Goal: Information Seeking & Learning: Learn about a topic

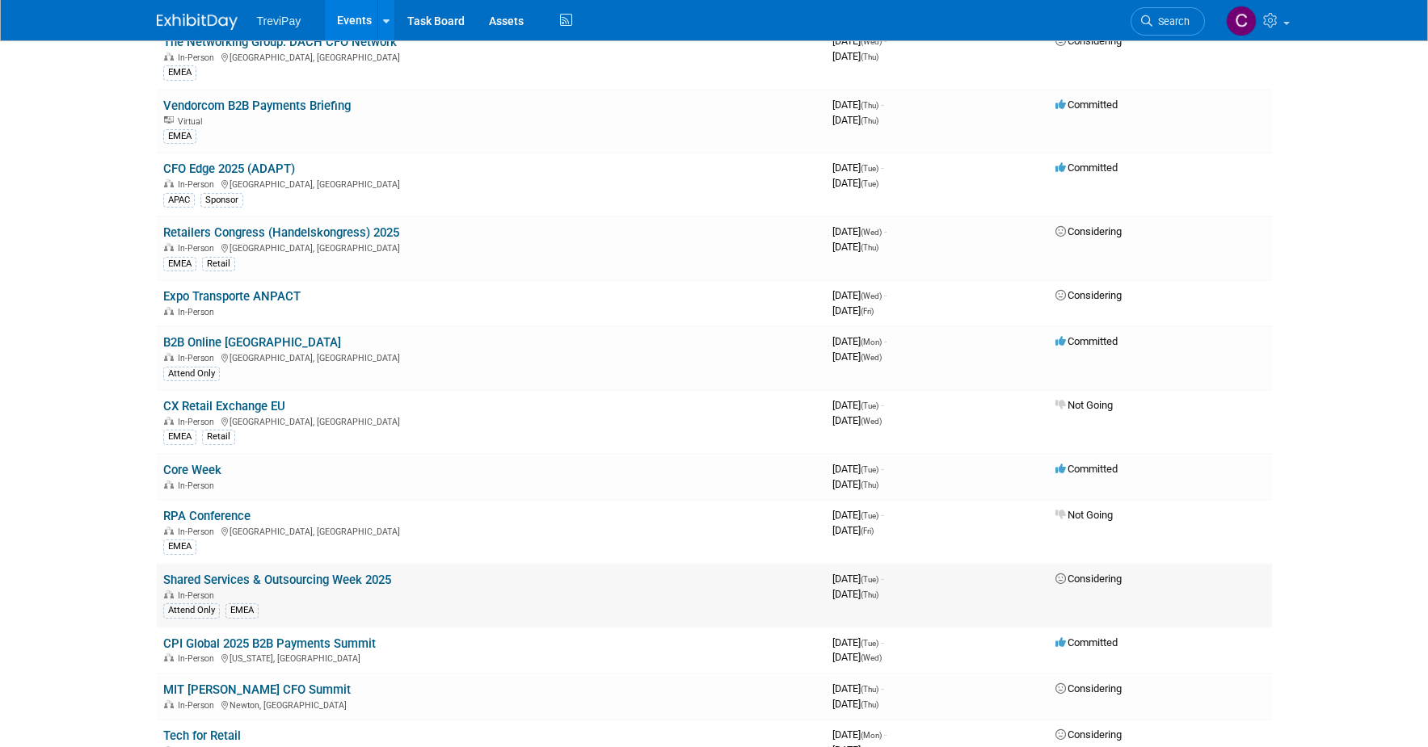
scroll to position [2262, 0]
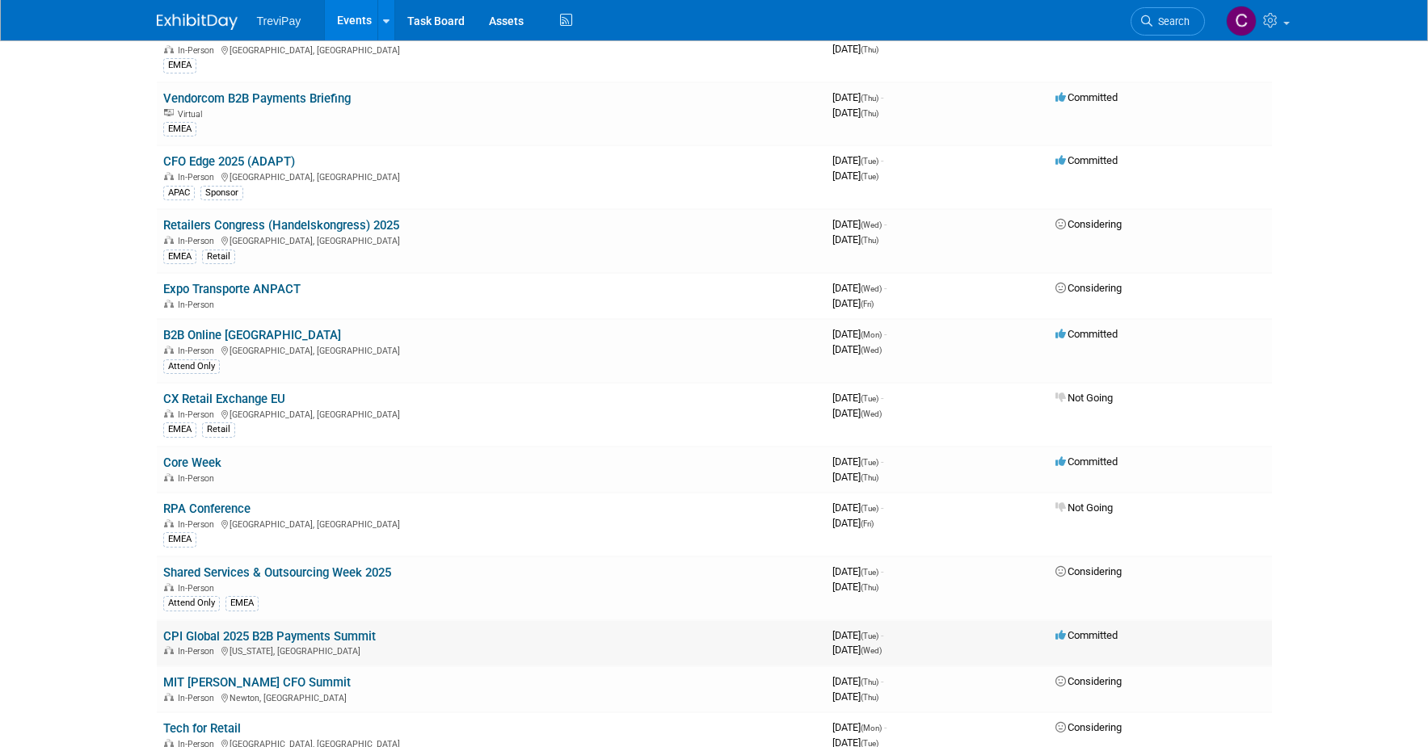
click at [355, 630] on link "CPI Global 2025 B2B Payments Summit" at bounding box center [269, 636] width 213 height 15
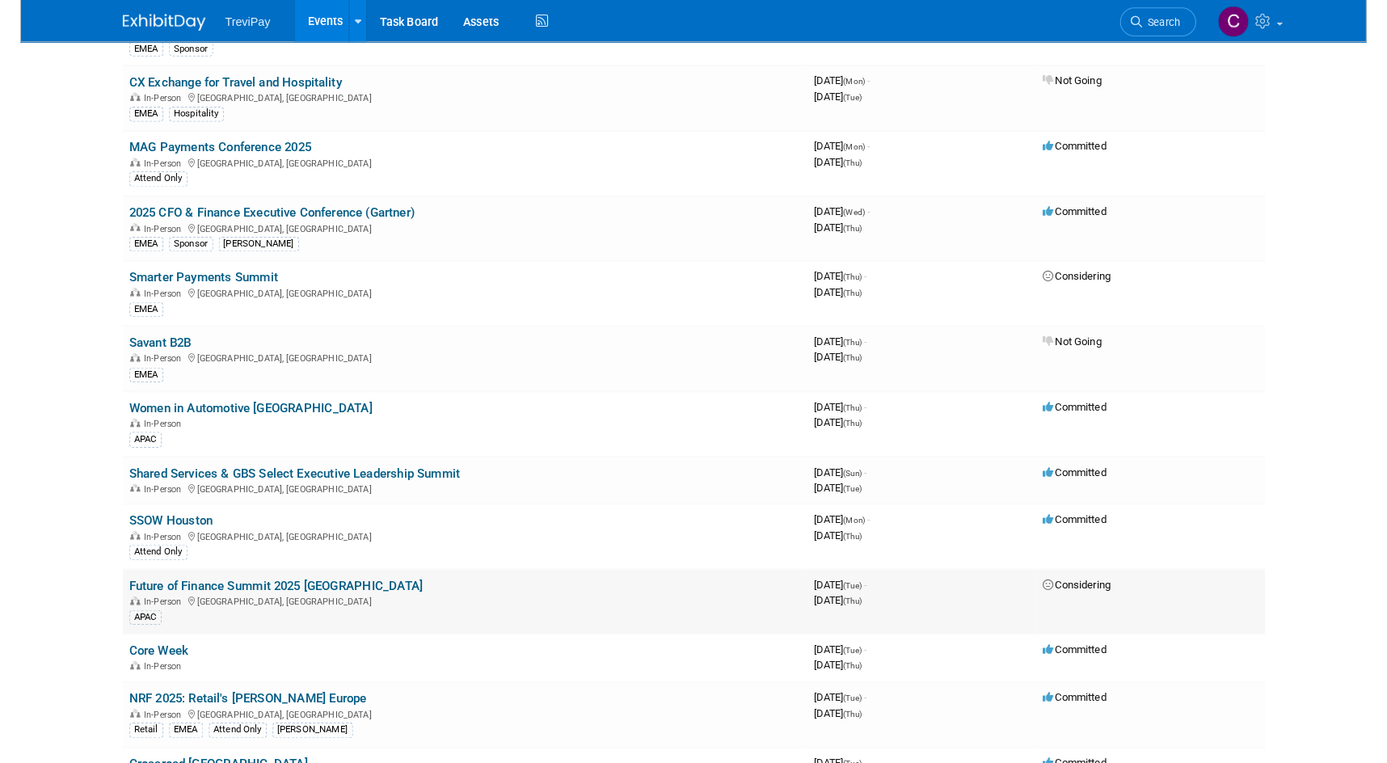
scroll to position [242, 0]
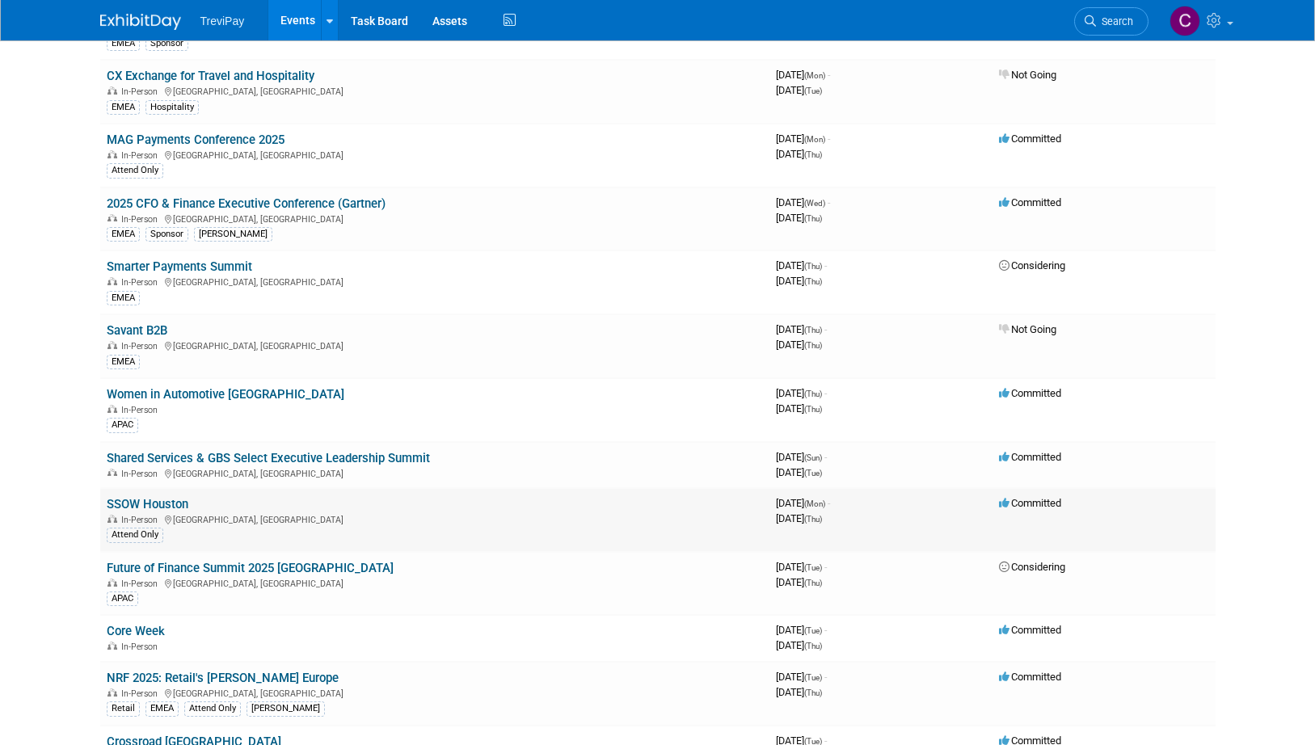
click at [141, 497] on link "SSOW Houston" at bounding box center [148, 504] width 82 height 15
click at [270, 459] on link "Shared Services & GBS Select Executive Leadership Summit" at bounding box center [268, 458] width 323 height 15
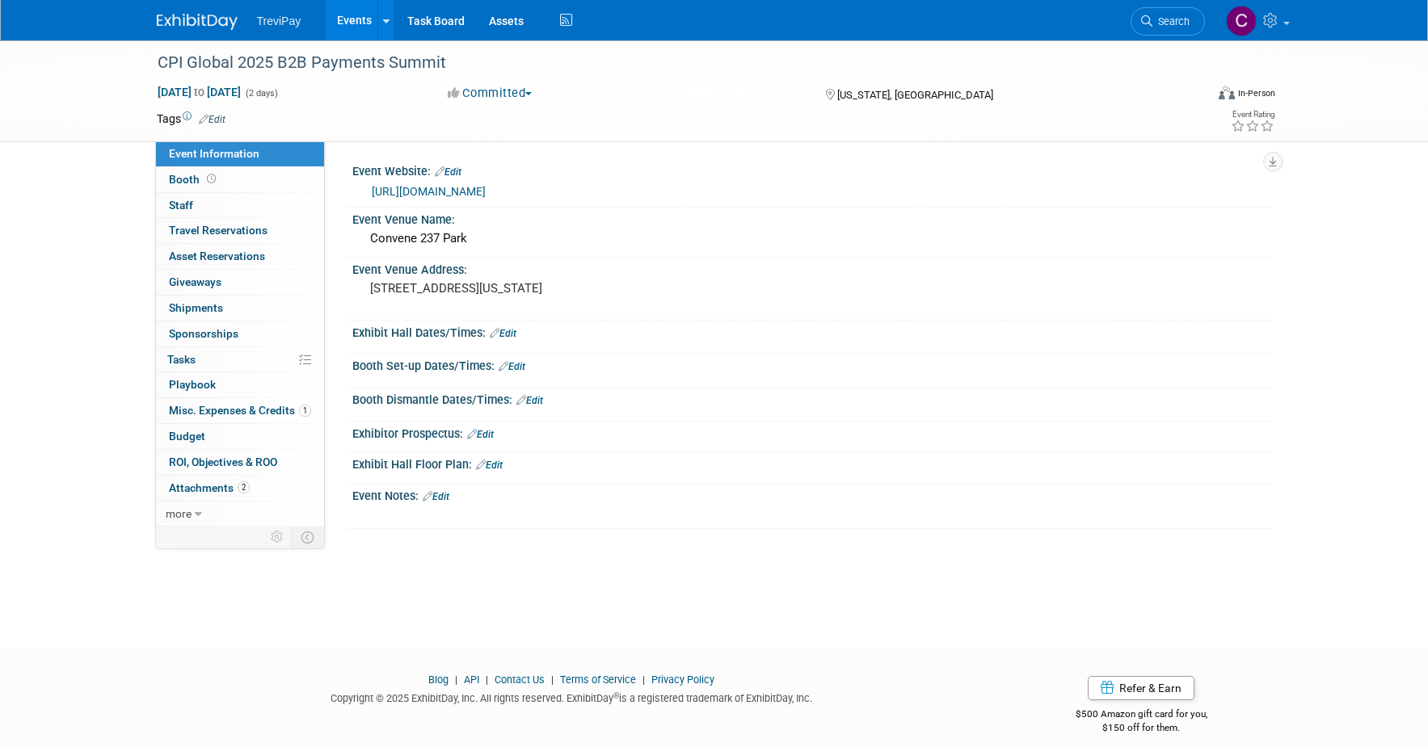
click at [486, 187] on link "[URL][DOMAIN_NAME]" at bounding box center [429, 191] width 114 height 13
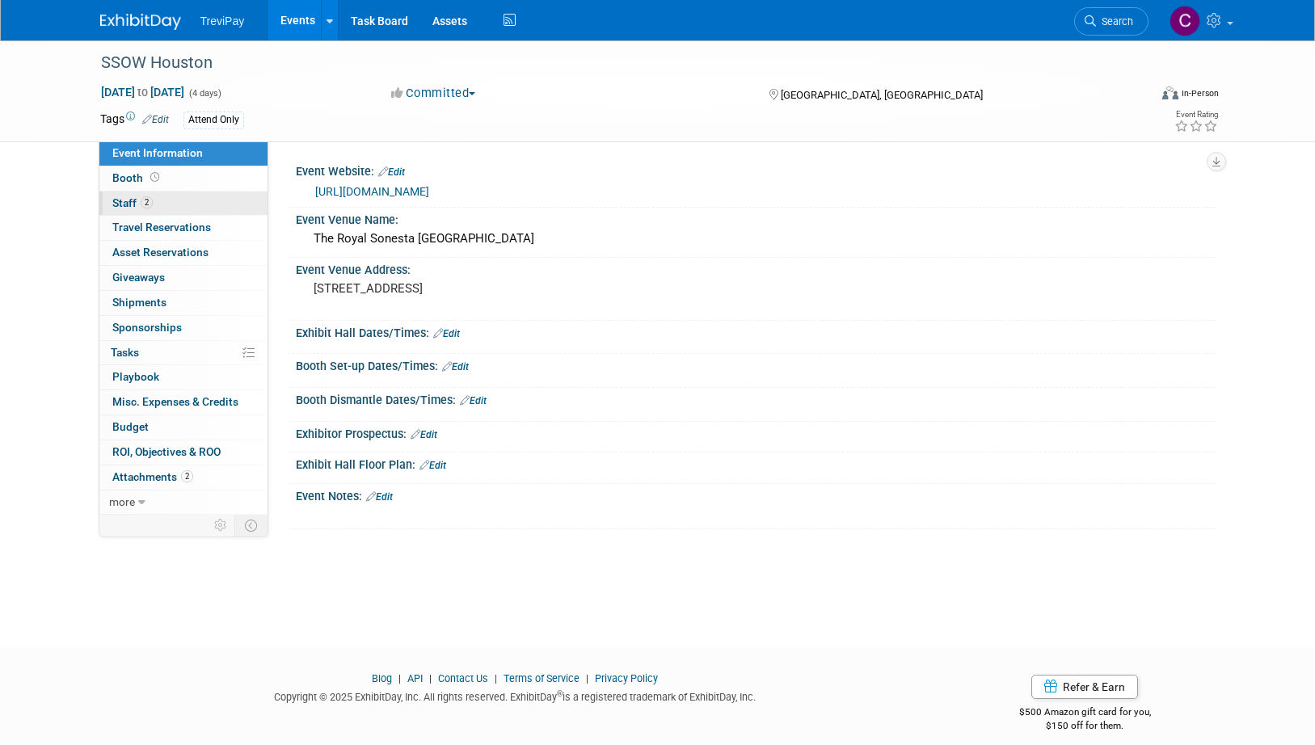
click at [178, 192] on link "2 Staff 2" at bounding box center [183, 203] width 168 height 24
click at [191, 208] on link "2 Staff 2" at bounding box center [183, 203] width 168 height 24
